Goal: Task Accomplishment & Management: Complete application form

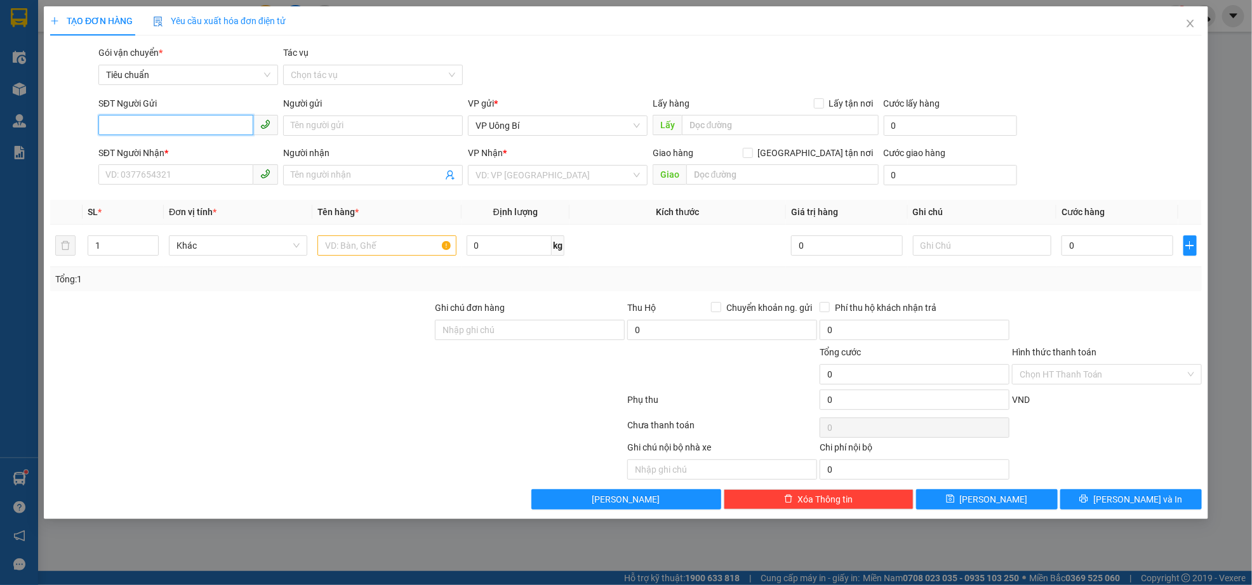
paste input "0339119681"
type input "0339119681"
click at [181, 177] on input "SĐT Người Nhận *" at bounding box center [175, 174] width 155 height 20
drag, startPoint x: 183, startPoint y: 172, endPoint x: 149, endPoint y: 212, distance: 52.7
click at [149, 212] on div "0339119681 0339119681" at bounding box center [188, 201] width 180 height 25
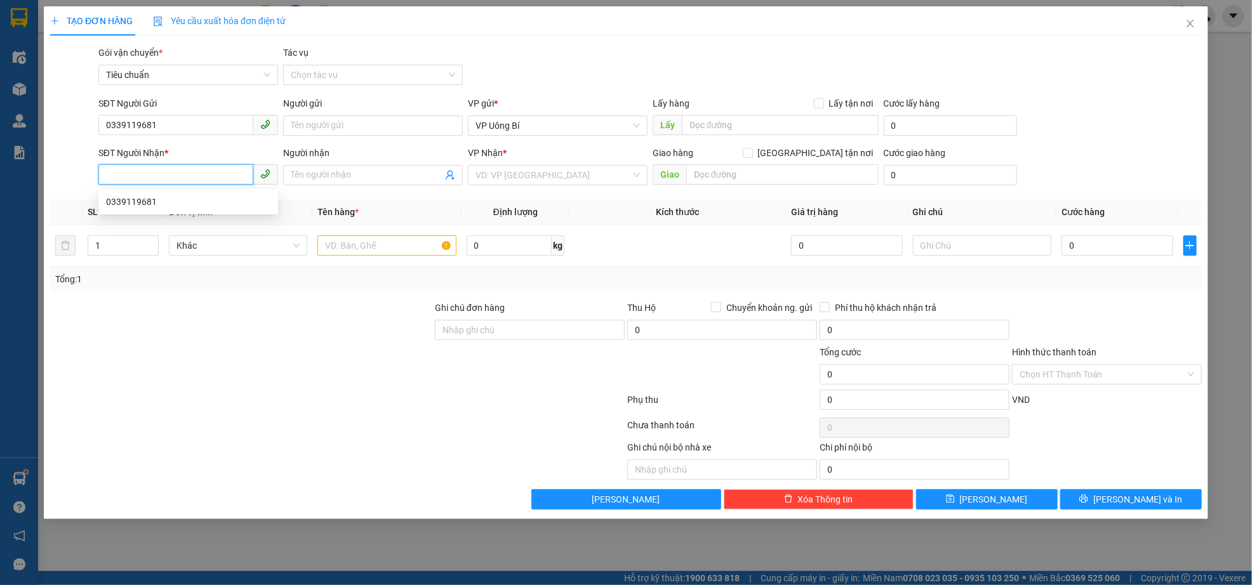
paste input "0339119681"
type input "0339119681"
click at [759, 123] on input "text" at bounding box center [780, 125] width 197 height 20
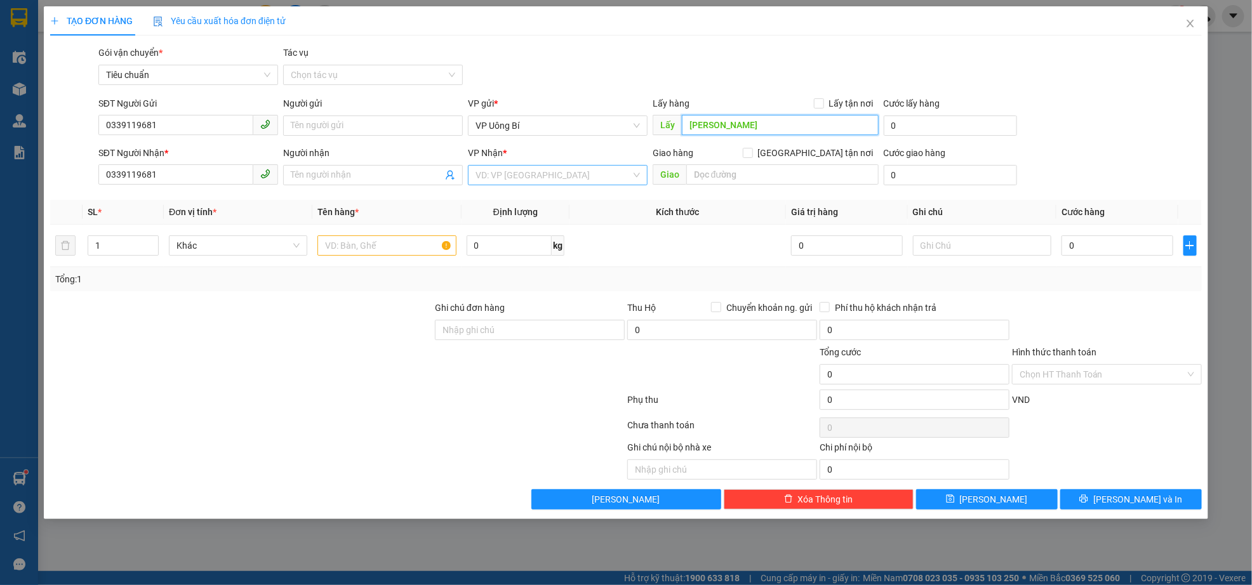
type input "[PERSON_NAME]"
click at [508, 183] on input "search" at bounding box center [553, 175] width 156 height 19
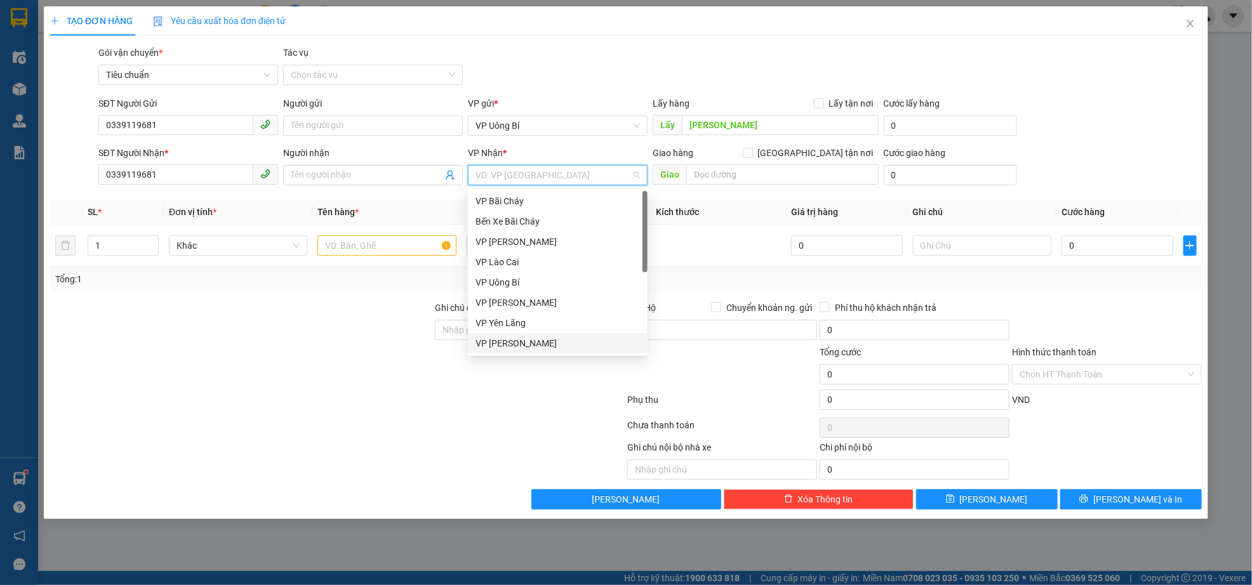
scroll to position [203, 0]
click at [535, 339] on div "VP Dọc đường" at bounding box center [557, 344] width 164 height 14
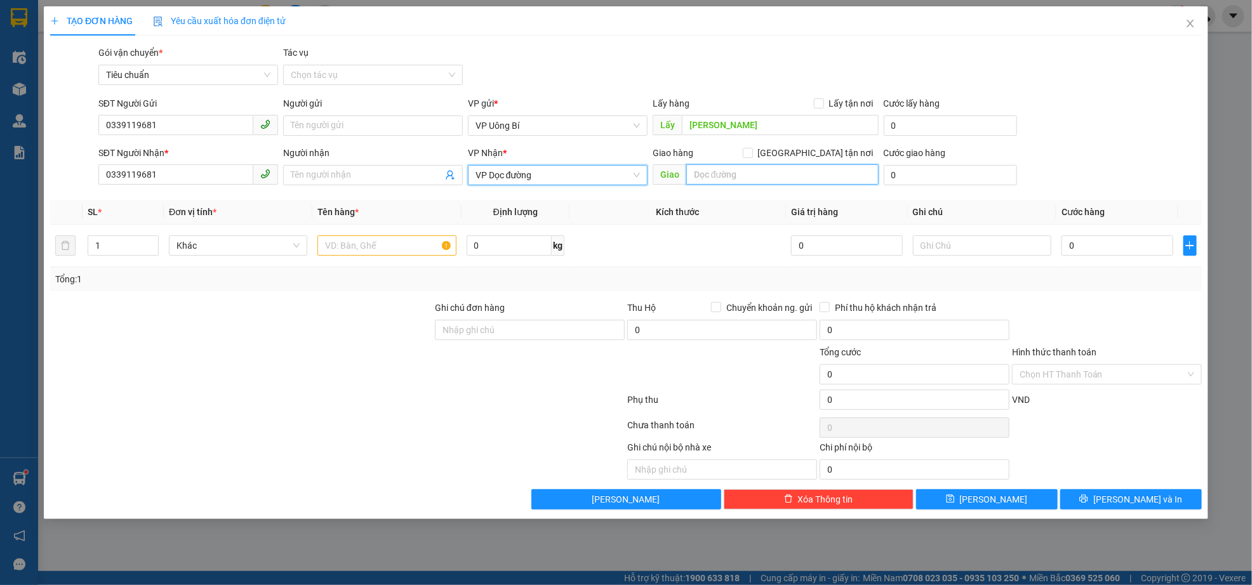
click at [768, 175] on input "text" at bounding box center [782, 174] width 192 height 20
type input "hạ long"
click at [347, 246] on input "text" at bounding box center [386, 246] width 138 height 20
click at [410, 243] on input "text" at bounding box center [386, 246] width 138 height 20
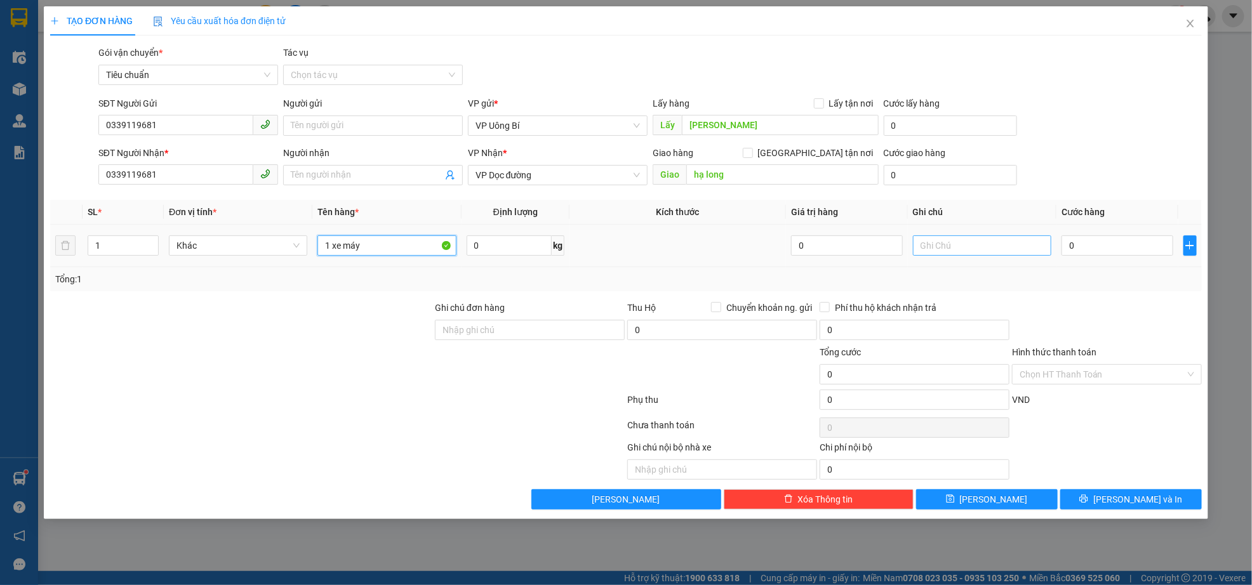
type input "1 xe máy"
click at [977, 248] on input "text" at bounding box center [982, 246] width 138 height 20
type input "hàng kèm khách"
click at [1086, 246] on input "0" at bounding box center [1117, 246] width 112 height 20
type input "6"
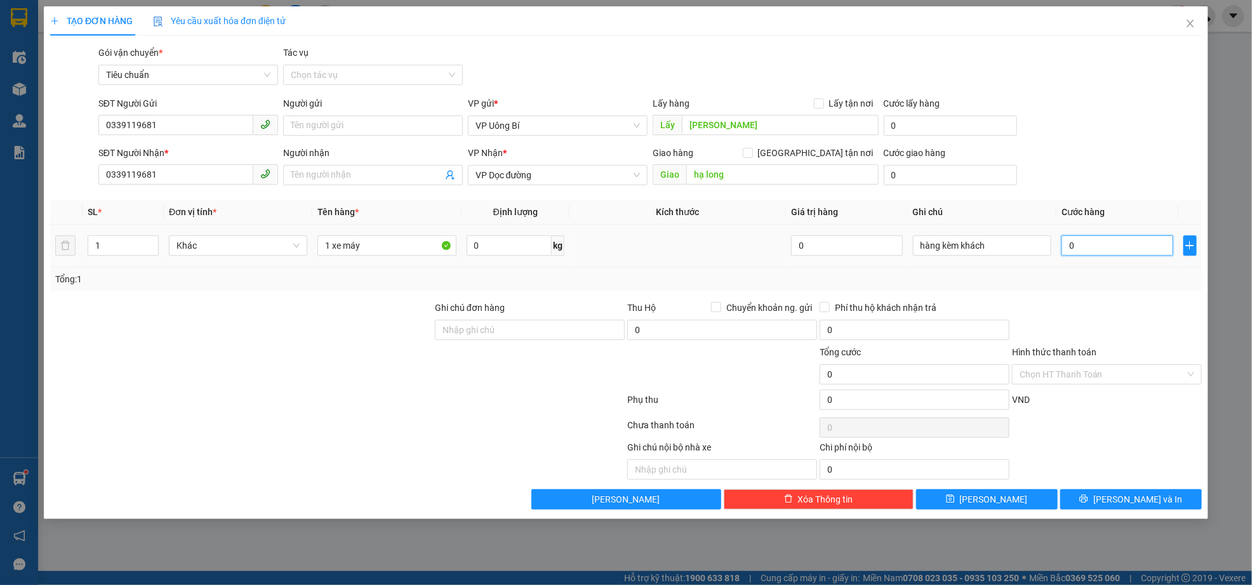
type input "6"
type input "60"
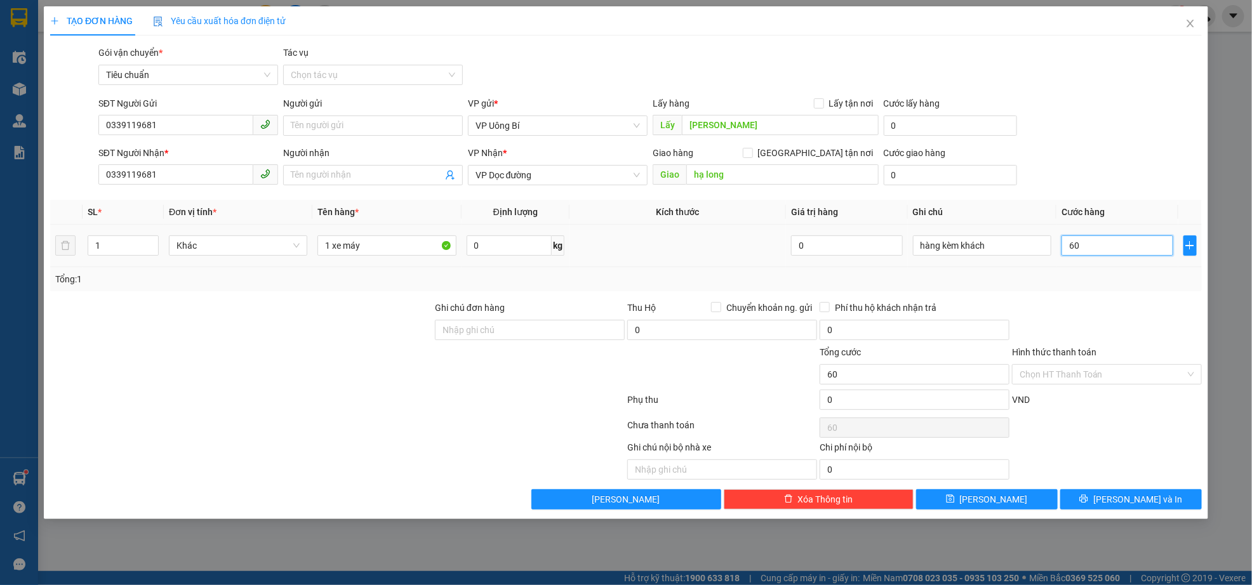
type input "600"
type input "6.000"
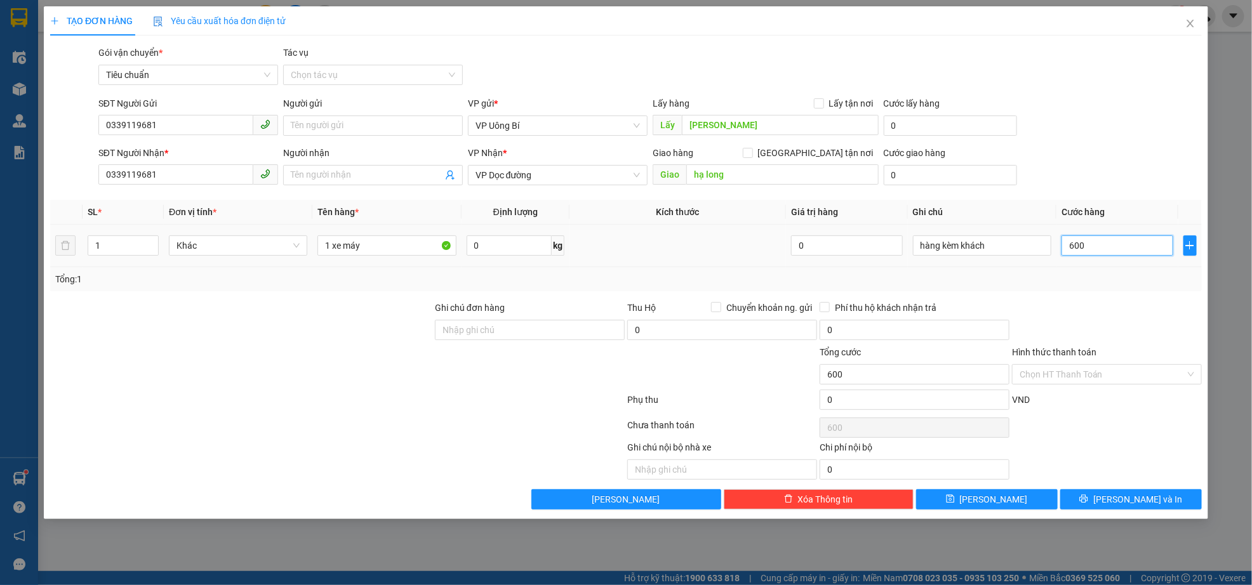
type input "6.000"
type input "60.000"
type input "600.000"
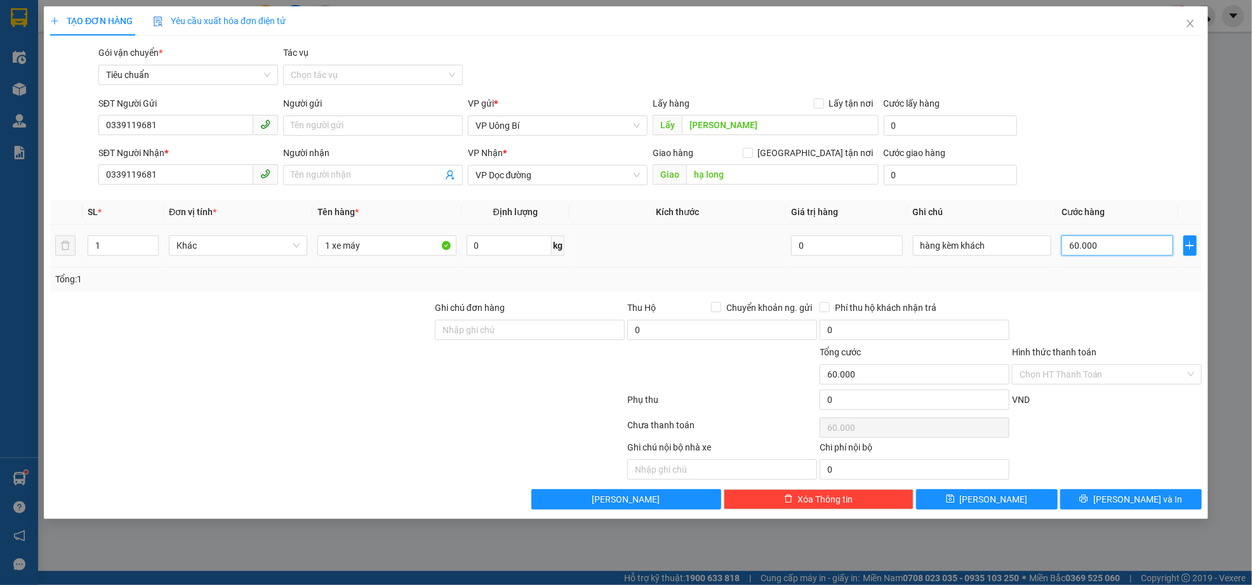
type input "600.000"
click at [1006, 498] on button "[PERSON_NAME]" at bounding box center [987, 499] width 142 height 20
type input "0"
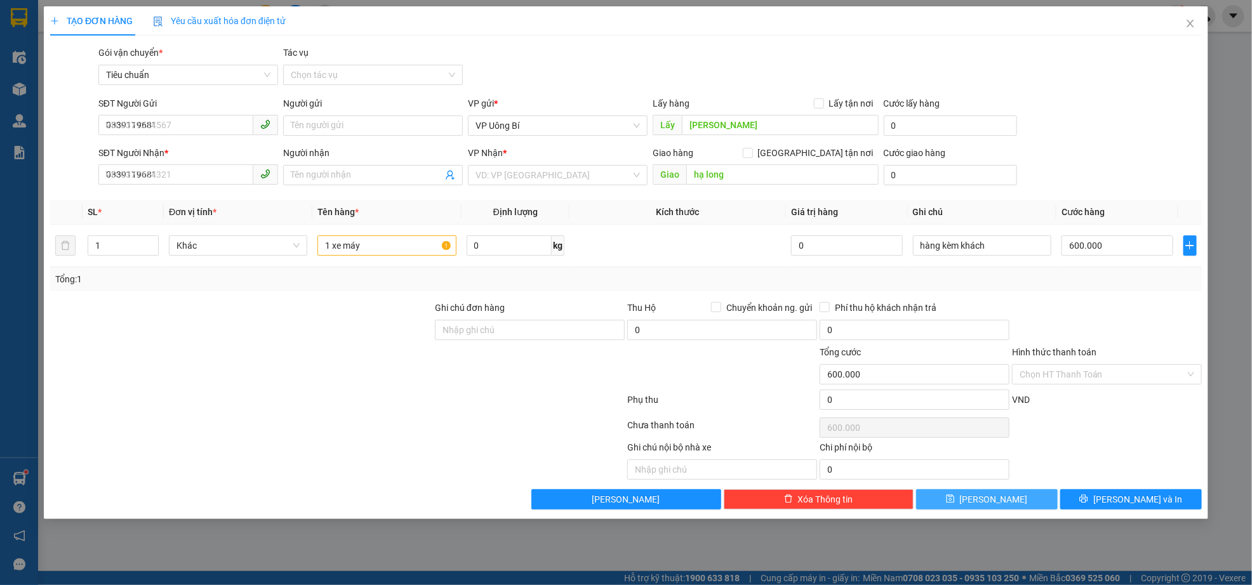
type input "0"
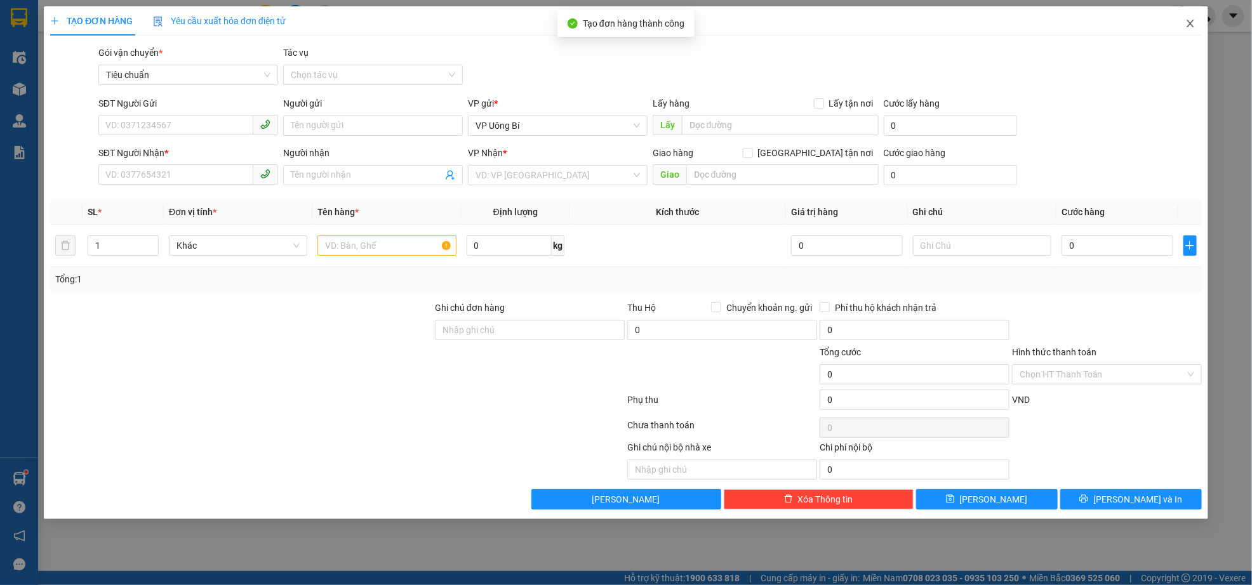
click at [1193, 22] on icon "close" at bounding box center [1189, 24] width 7 height 8
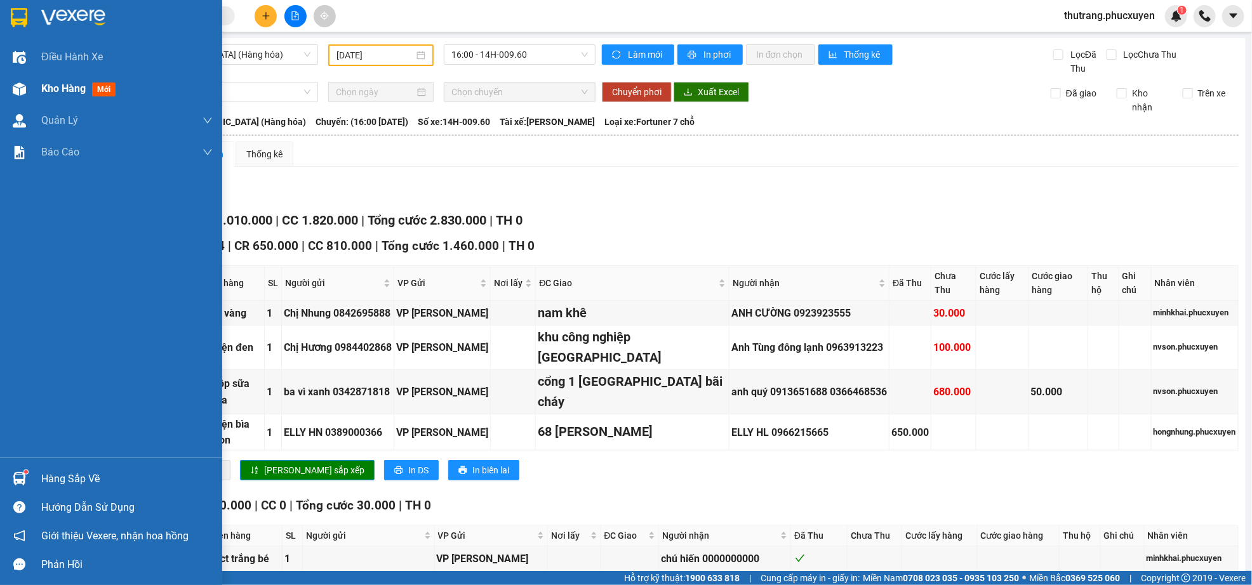
click at [27, 83] on div at bounding box center [19, 89] width 22 height 22
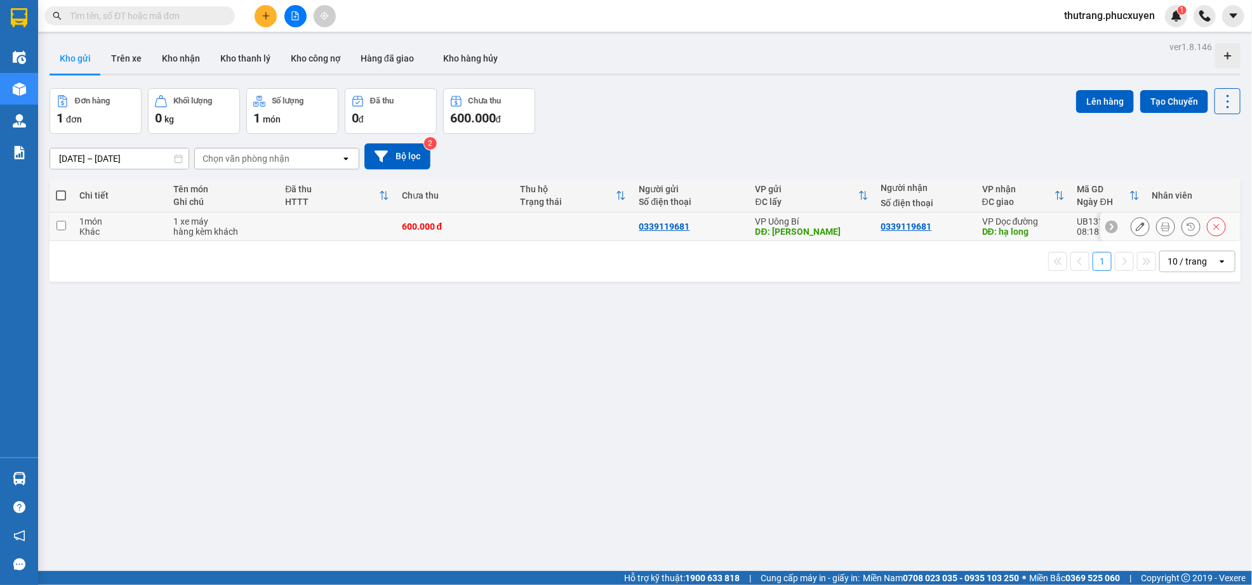
click at [514, 236] on td at bounding box center [573, 227] width 119 height 29
checkbox input "true"
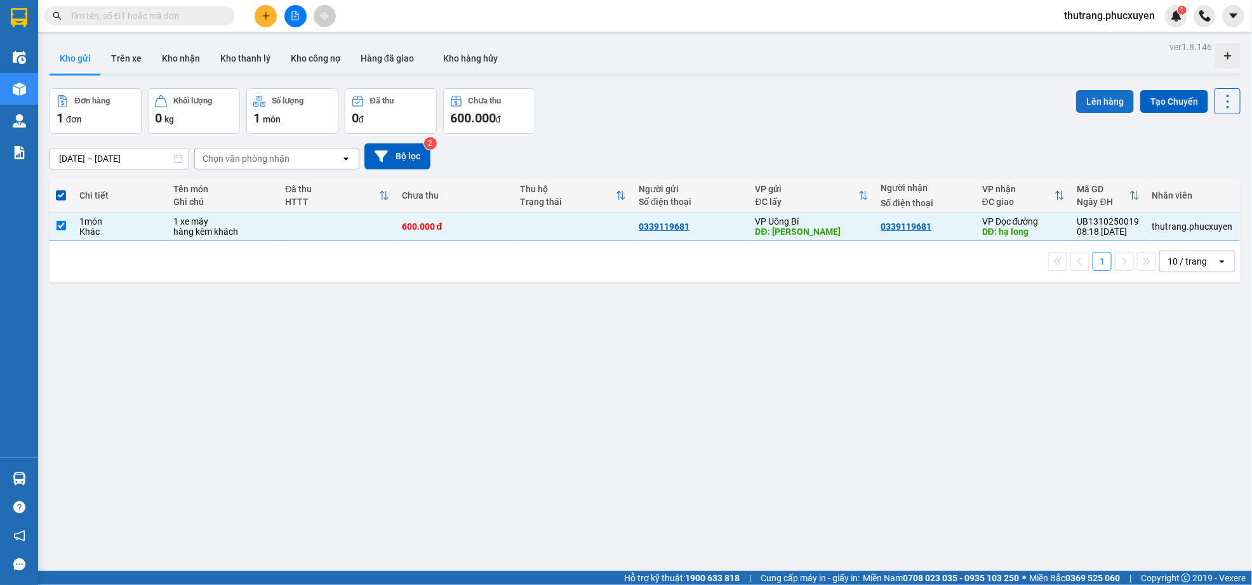
click at [1096, 102] on button "Lên hàng" at bounding box center [1105, 101] width 58 height 23
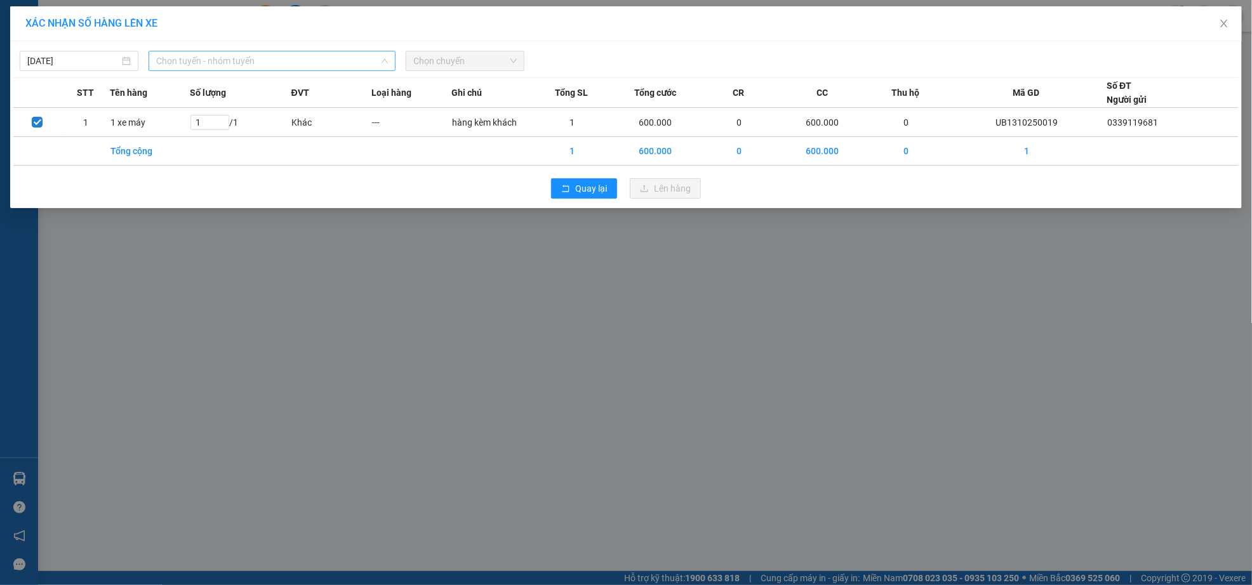
click at [278, 58] on span "Chọn tuyến - nhóm tuyến" at bounding box center [272, 60] width 232 height 19
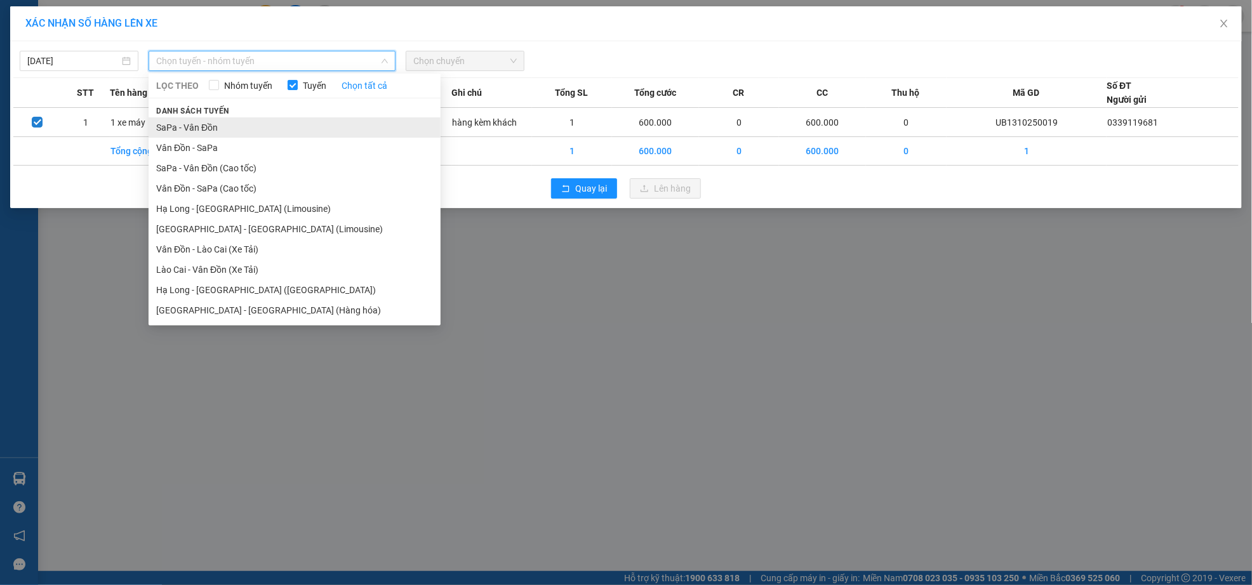
click at [204, 126] on li "SaPa - Vân Đồn" at bounding box center [295, 127] width 292 height 20
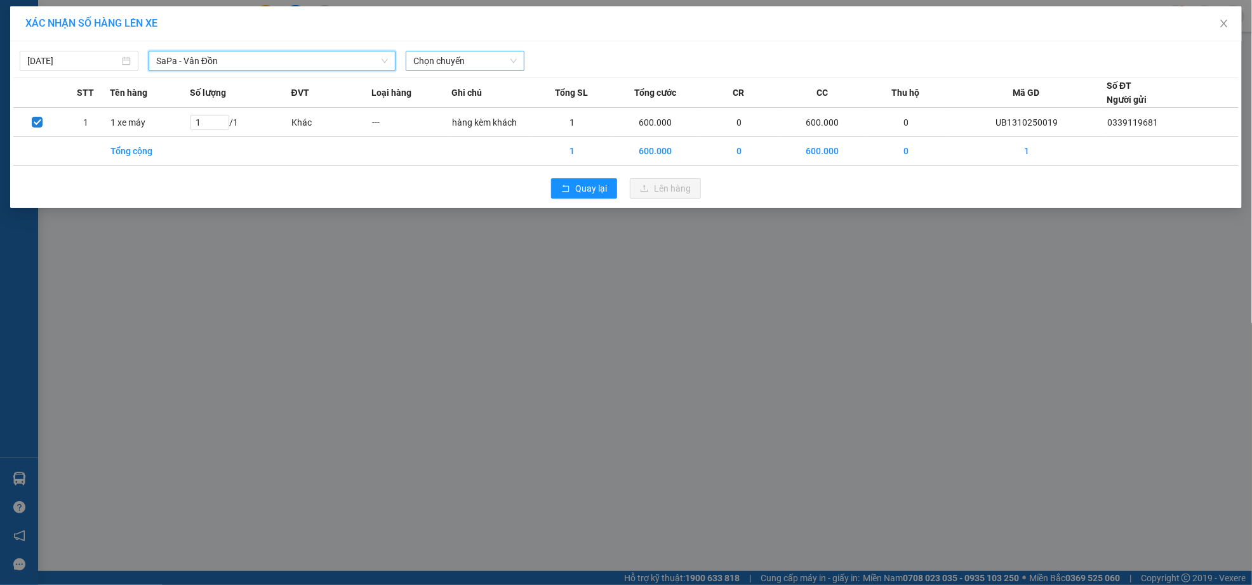
click at [477, 65] on span "Chọn chuyến" at bounding box center [464, 60] width 103 height 19
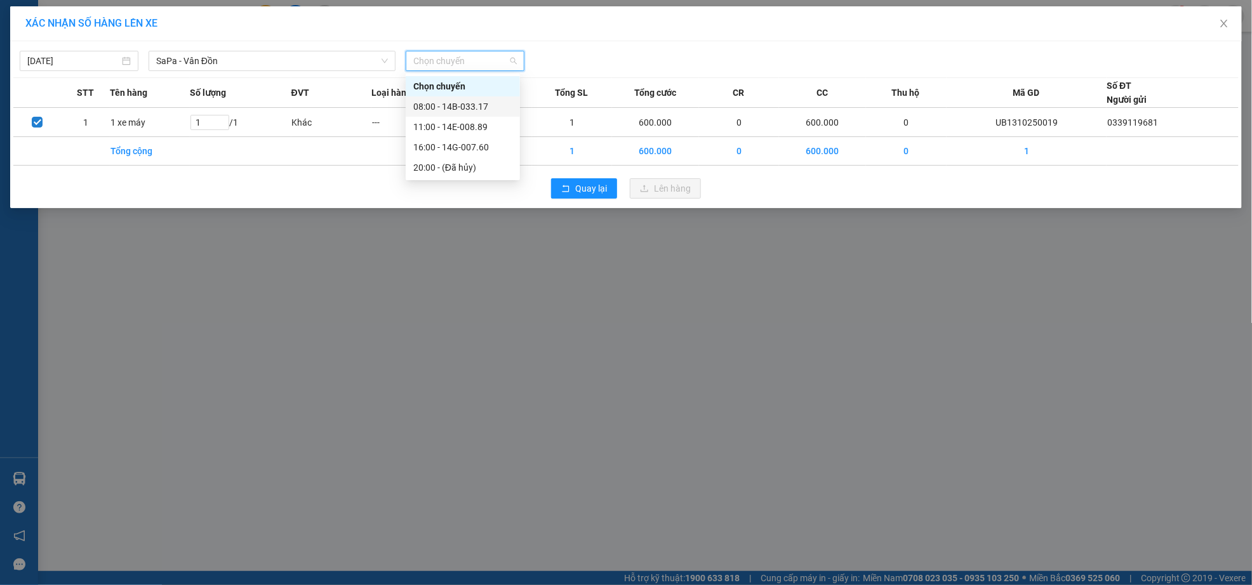
click at [475, 107] on div "08:00 - 14B-033.17" at bounding box center [462, 107] width 99 height 14
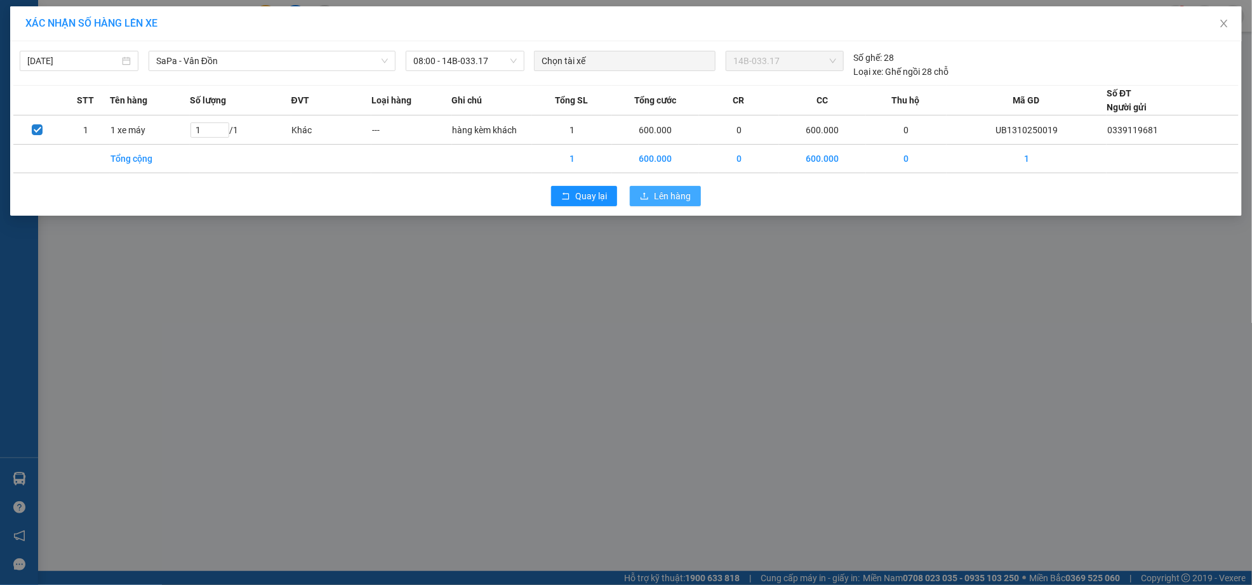
click at [682, 200] on span "Lên hàng" at bounding box center [672, 196] width 37 height 14
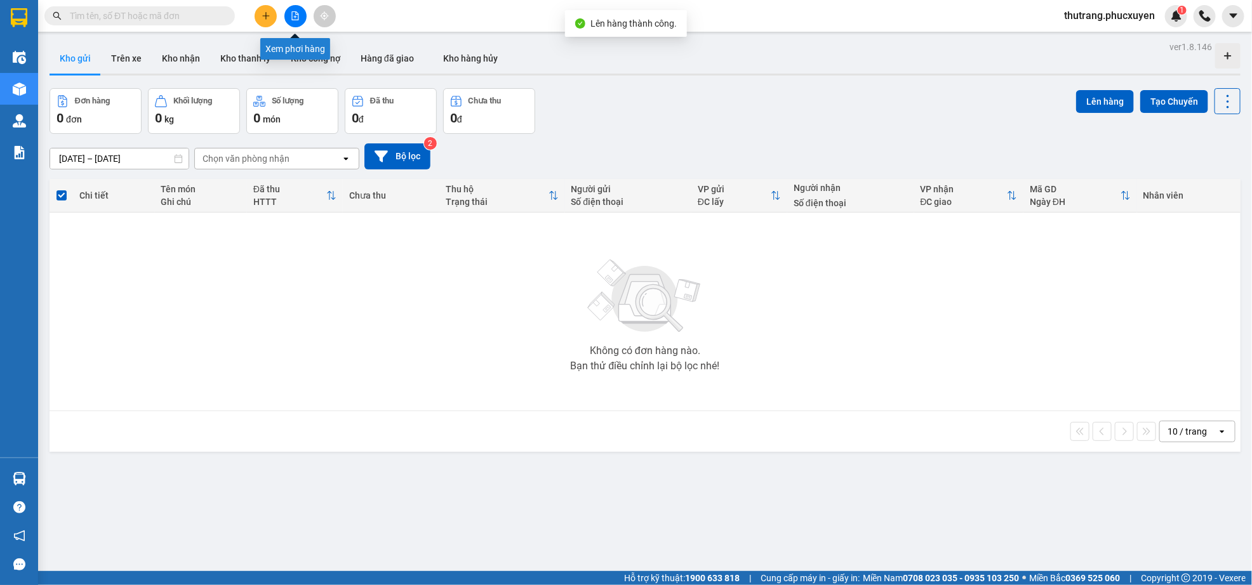
click at [292, 12] on icon "file-add" at bounding box center [295, 15] width 7 height 9
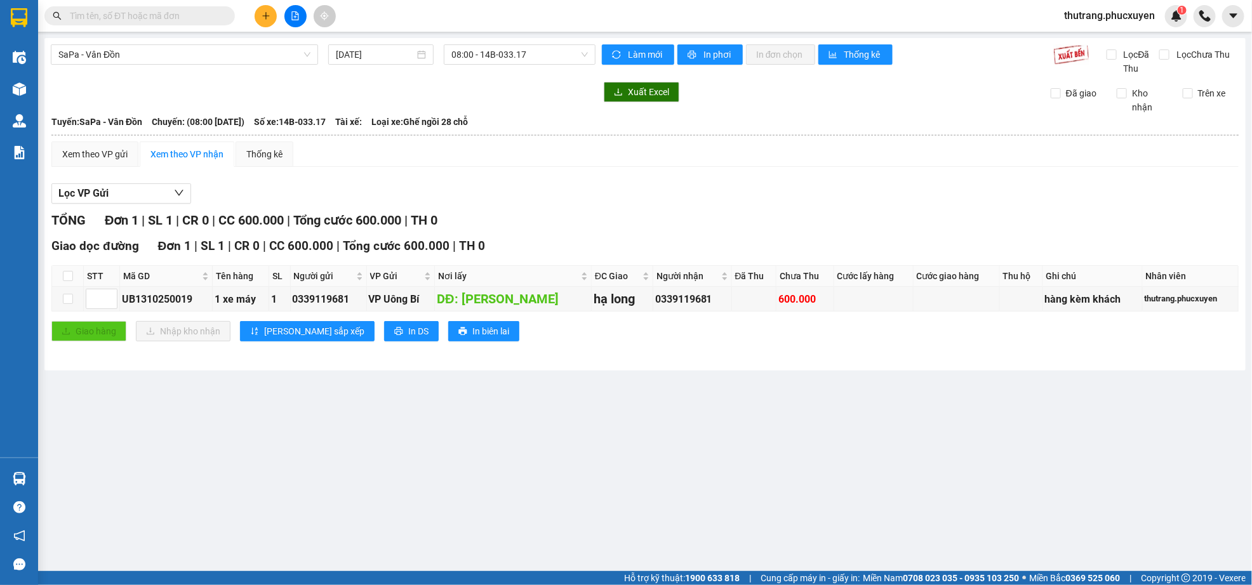
drag, startPoint x: 255, startPoint y: 482, endPoint x: 275, endPoint y: 455, distance: 33.7
click at [255, 482] on main "SaPa - Vân Đồn 13/10/2025 08:00 - 14B-033.17 Làm mới In phơi In đơn chọn Thống …" at bounding box center [626, 285] width 1252 height 571
